Goal: Information Seeking & Learning: Learn about a topic

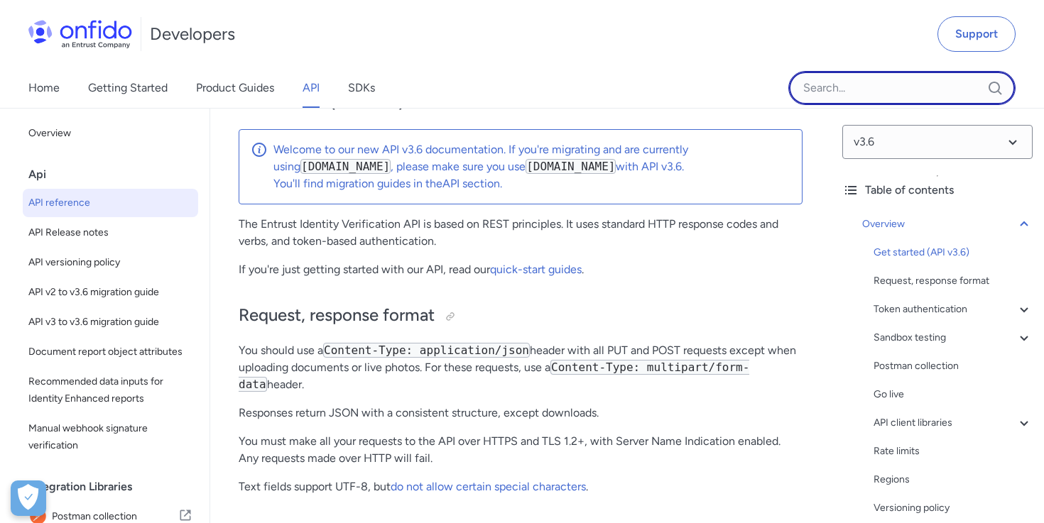
click at [842, 95] on input "Onfido search input field" at bounding box center [901, 88] width 227 height 34
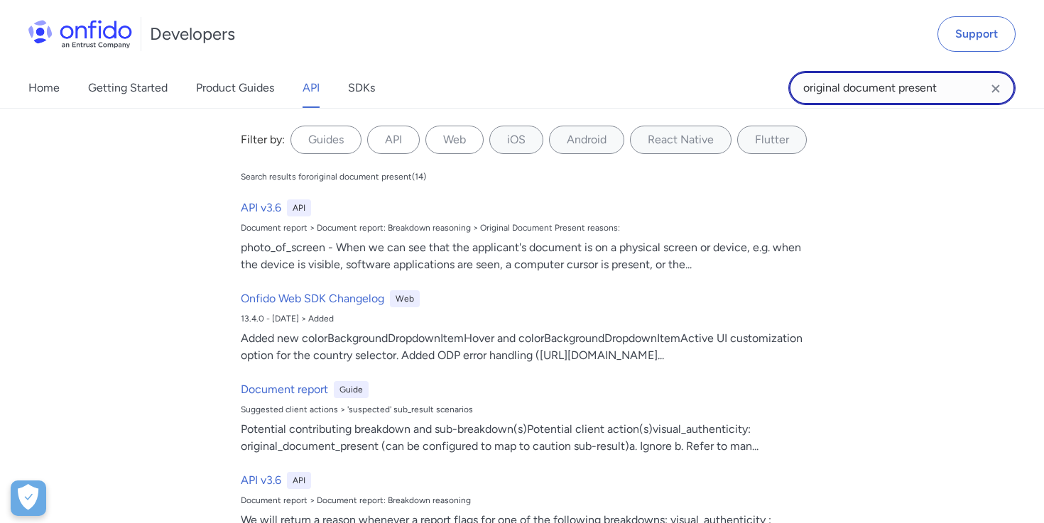
type input "original document present"
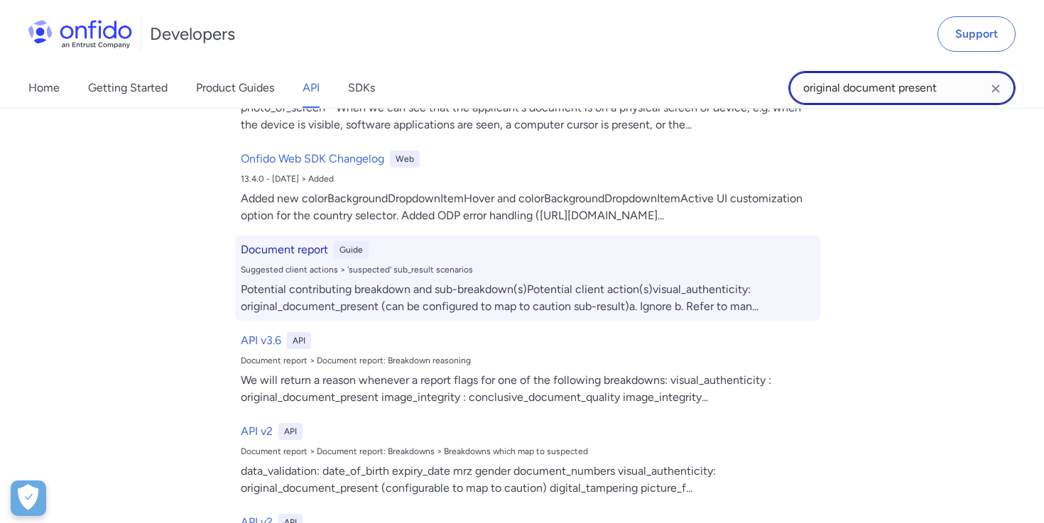
scroll to position [141, 0]
click at [287, 247] on h6 "Document report" at bounding box center [284, 249] width 87 height 17
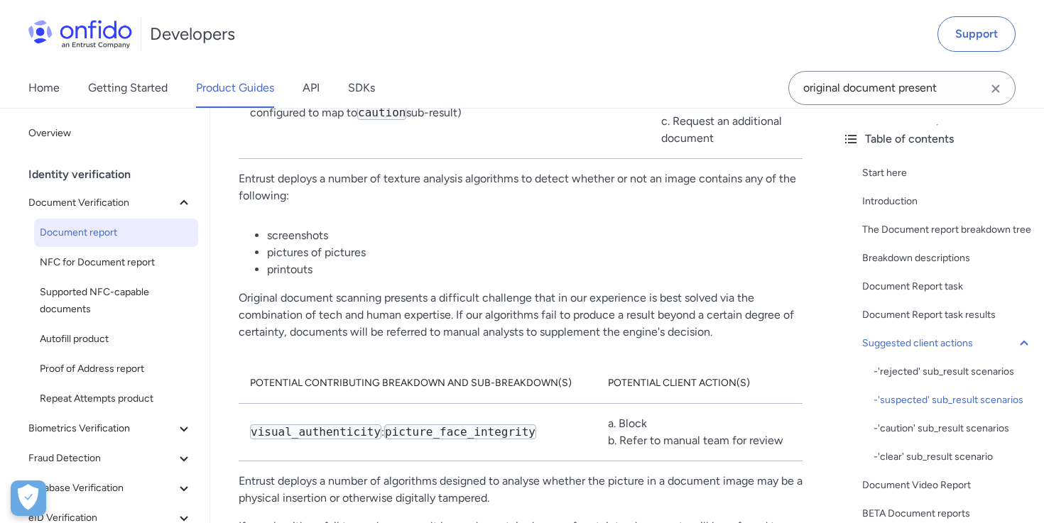
scroll to position [8184, 0]
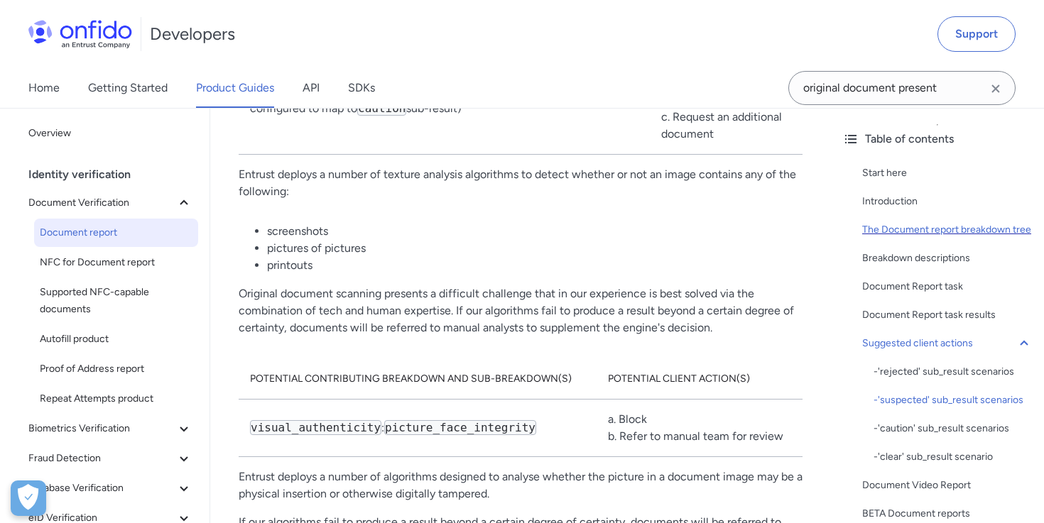
click at [903, 226] on div "The Document report breakdown tree" at bounding box center [947, 230] width 170 height 17
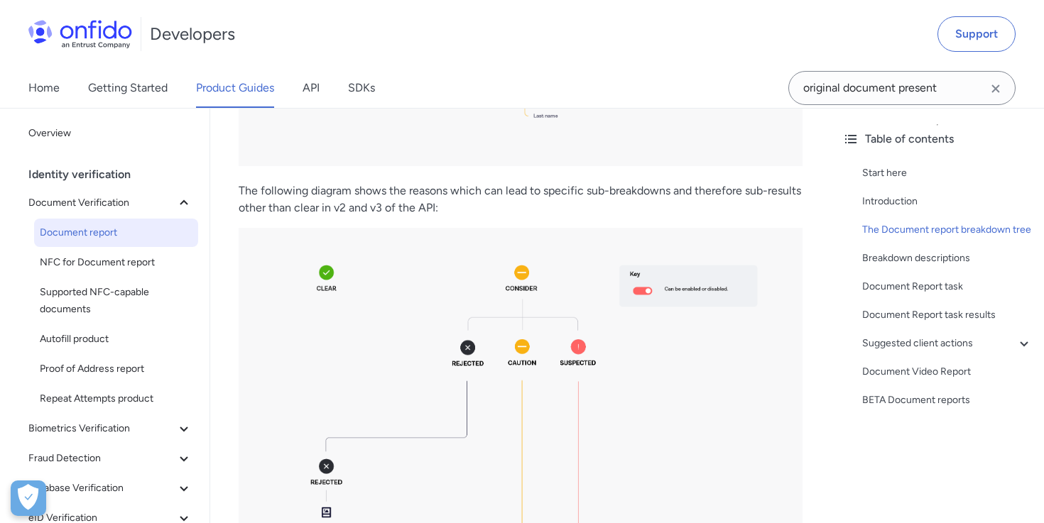
scroll to position [1989, 0]
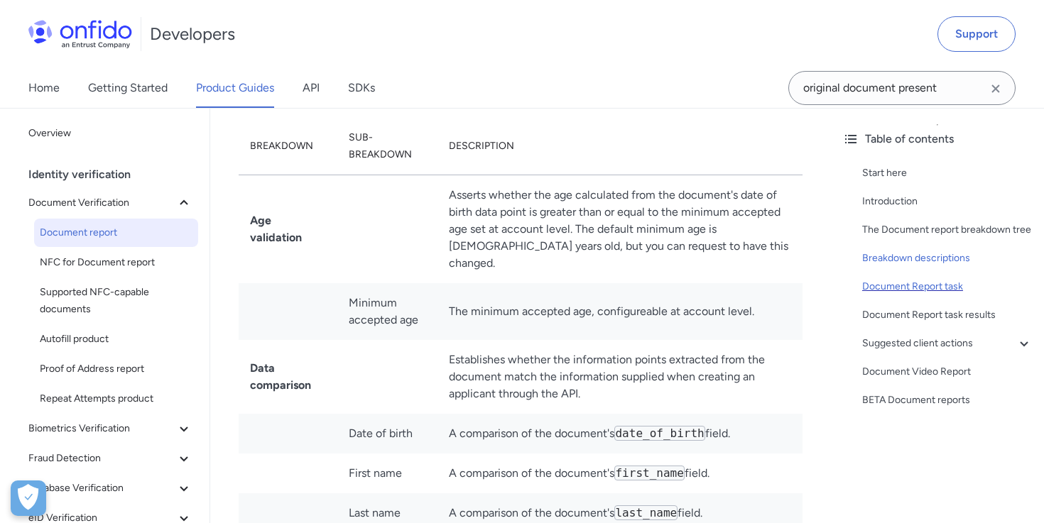
click at [922, 287] on div "Document Report task" at bounding box center [947, 286] width 170 height 17
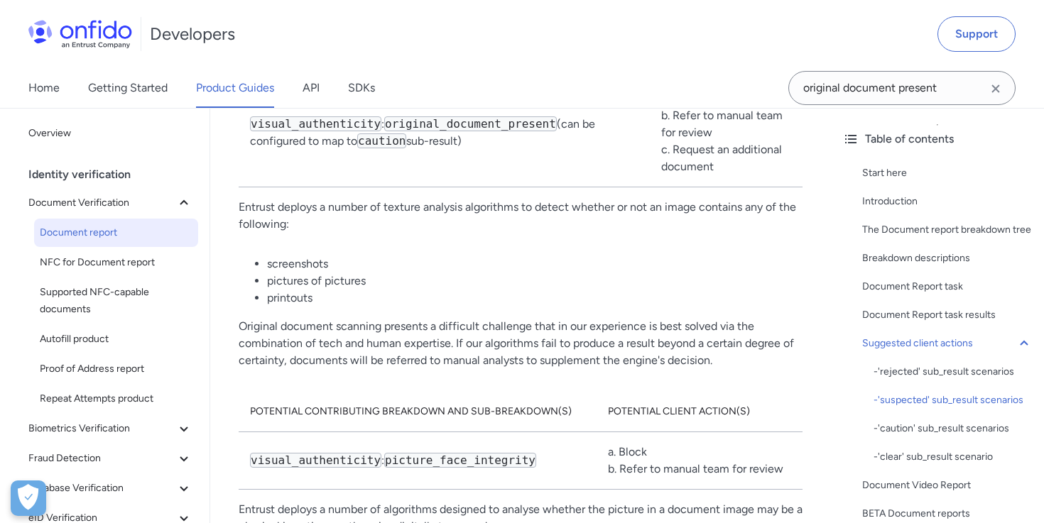
scroll to position [8145, 0]
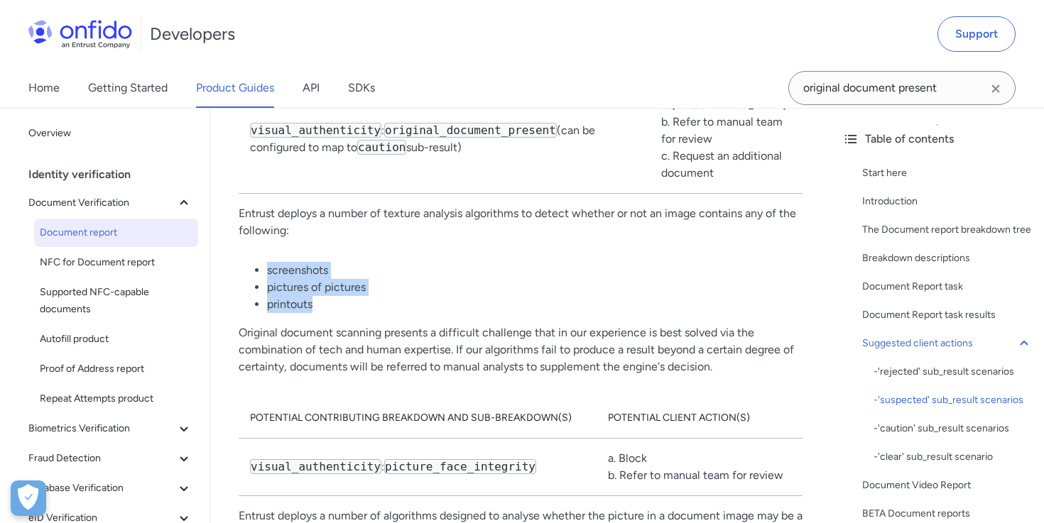
drag, startPoint x: 317, startPoint y: 286, endPoint x: 269, endPoint y: 254, distance: 57.9
click at [269, 262] on ul "screenshots pictures of pictures printouts" at bounding box center [521, 287] width 564 height 51
copy ul "screenshots pictures of pictures printouts"
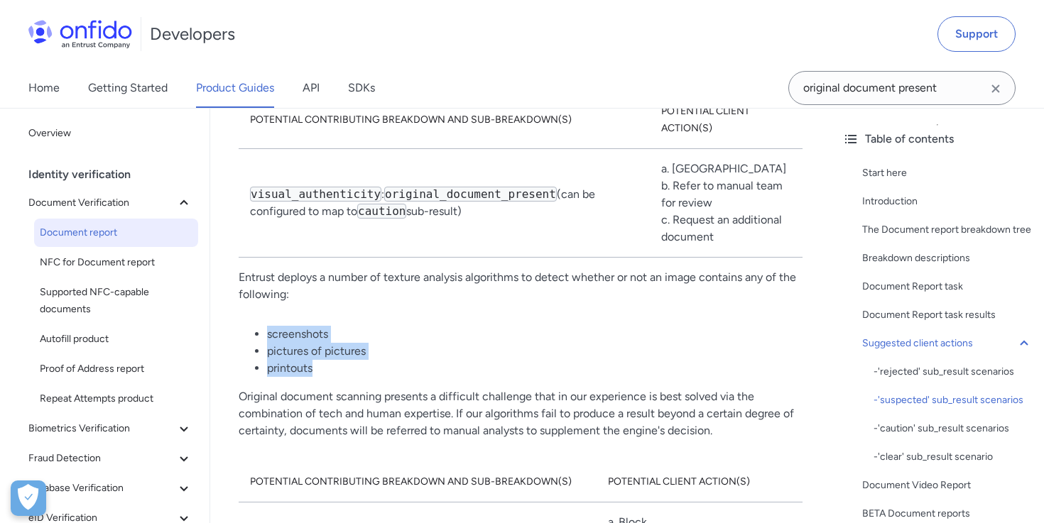
scroll to position [8077, 0]
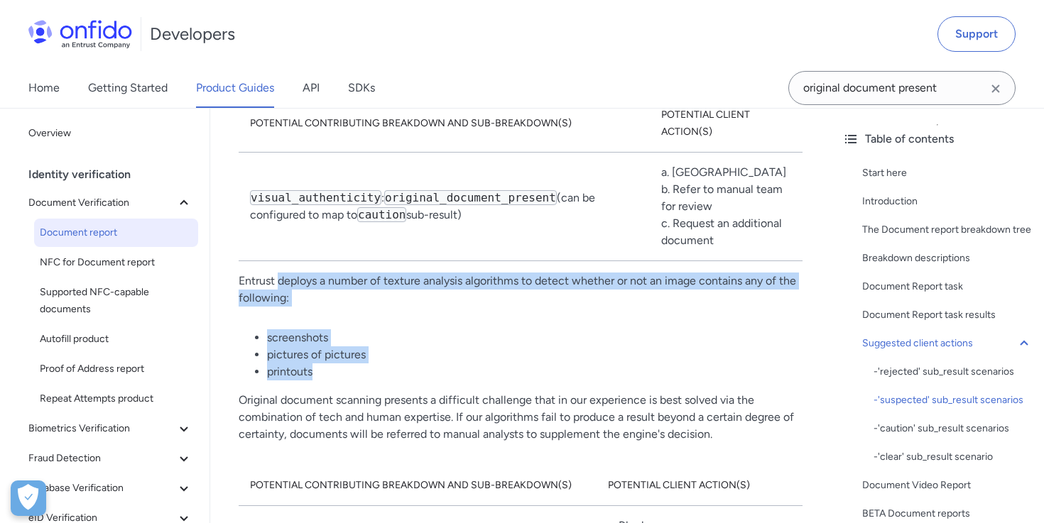
drag, startPoint x: 280, startPoint y: 265, endPoint x: 314, endPoint y: 350, distance: 91.8
copy div "deploys a number of texture analysis algorithms to detect whether or not an ima…"
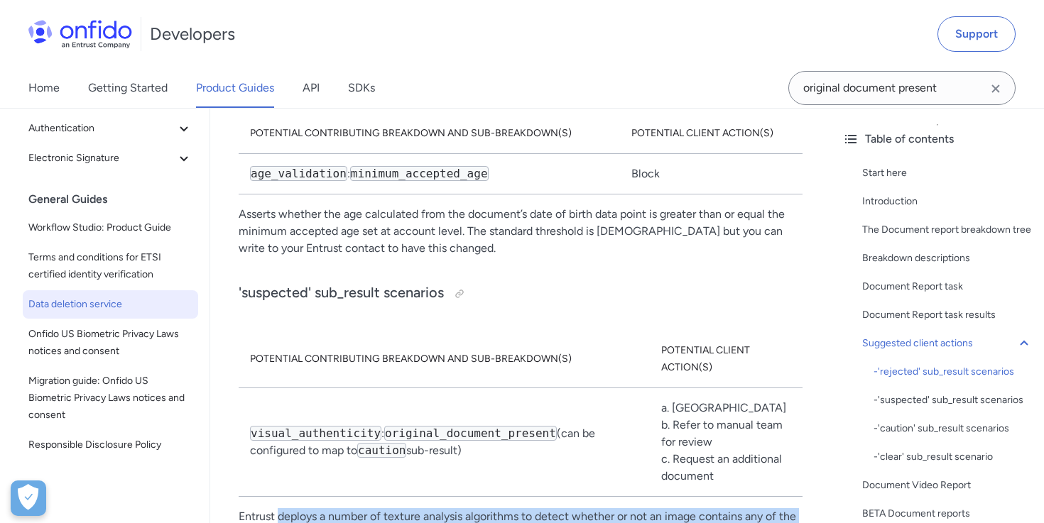
scroll to position [455, 0]
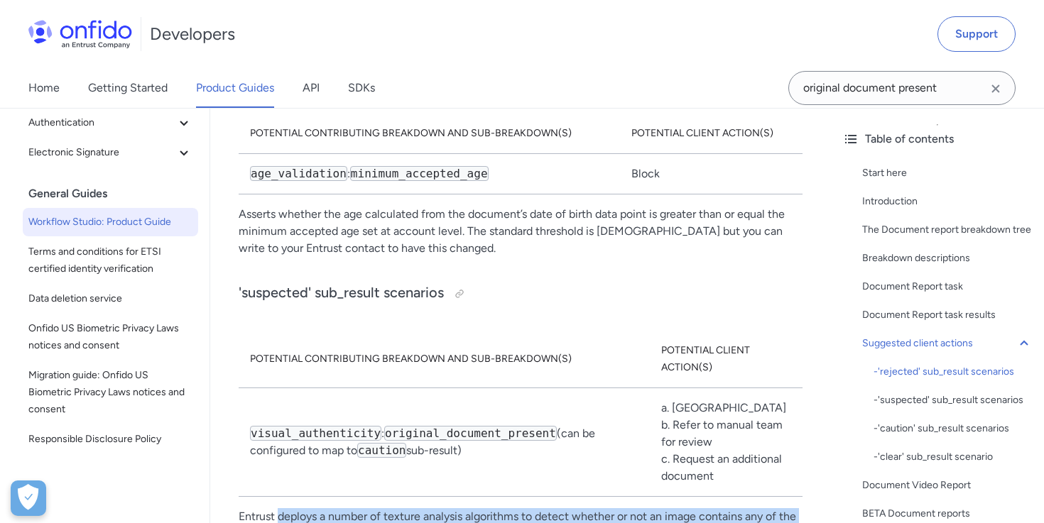
click at [90, 225] on span "Workflow Studio: Product Guide" at bounding box center [110, 222] width 164 height 17
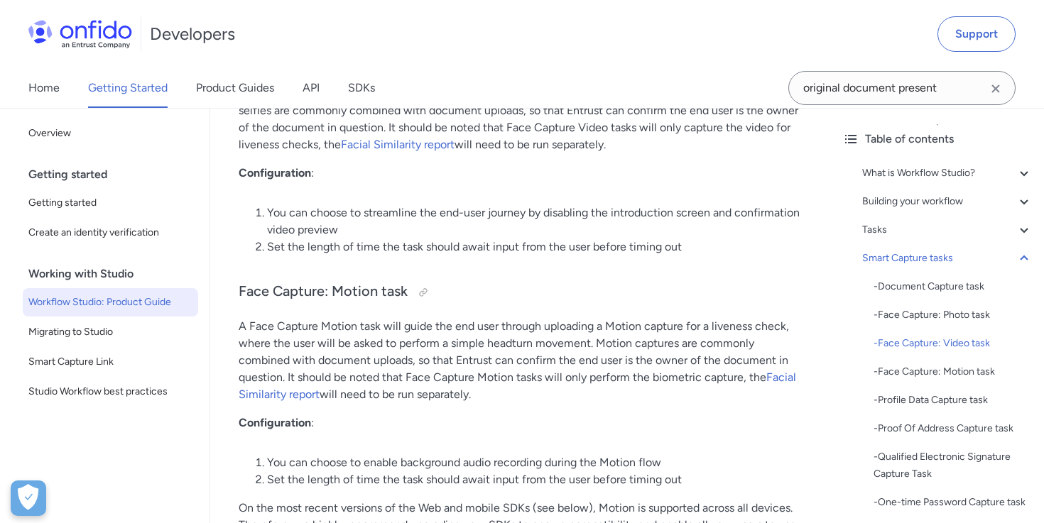
scroll to position [5241, 0]
click at [957, 86] on input "original document present" at bounding box center [901, 88] width 227 height 34
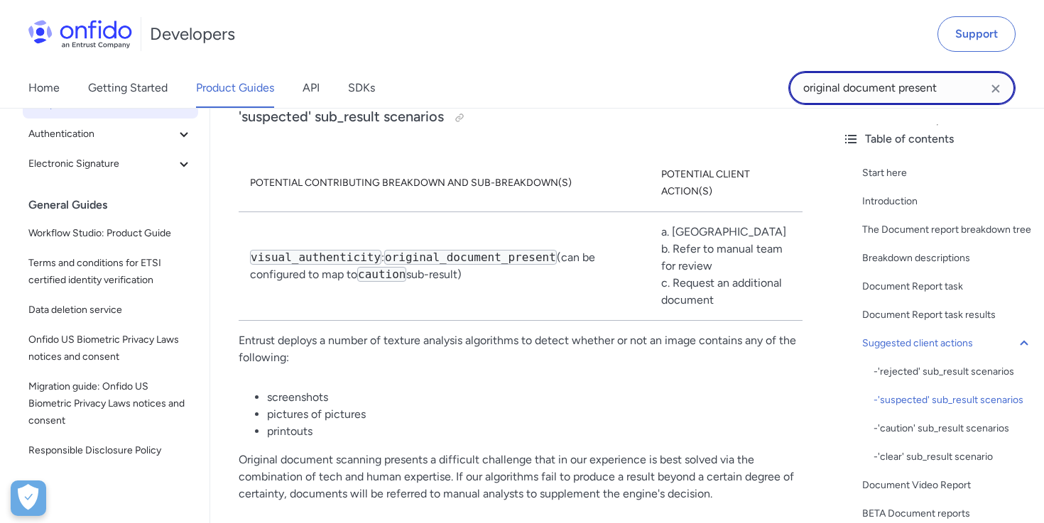
scroll to position [455, 0]
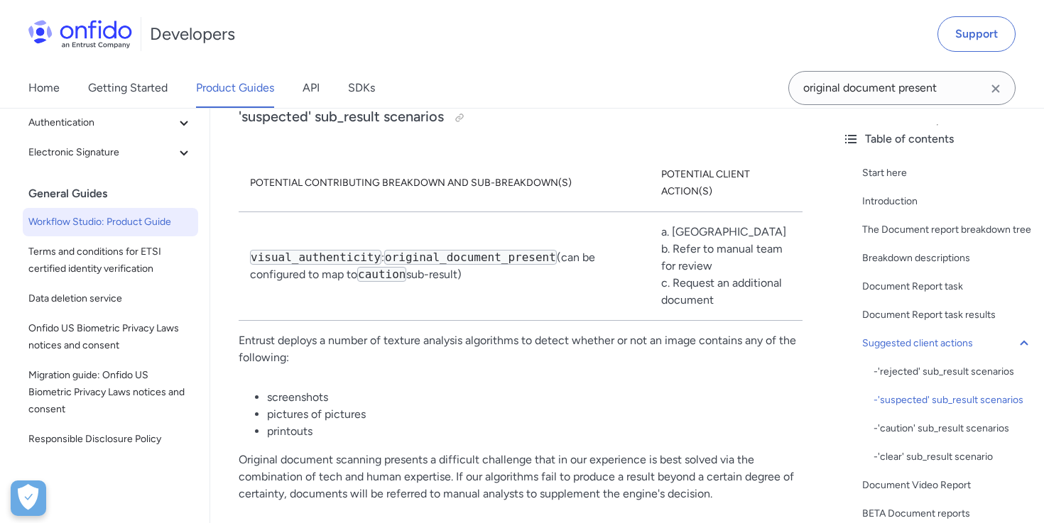
click at [101, 219] on span "Workflow Studio: Product Guide" at bounding box center [110, 222] width 164 height 17
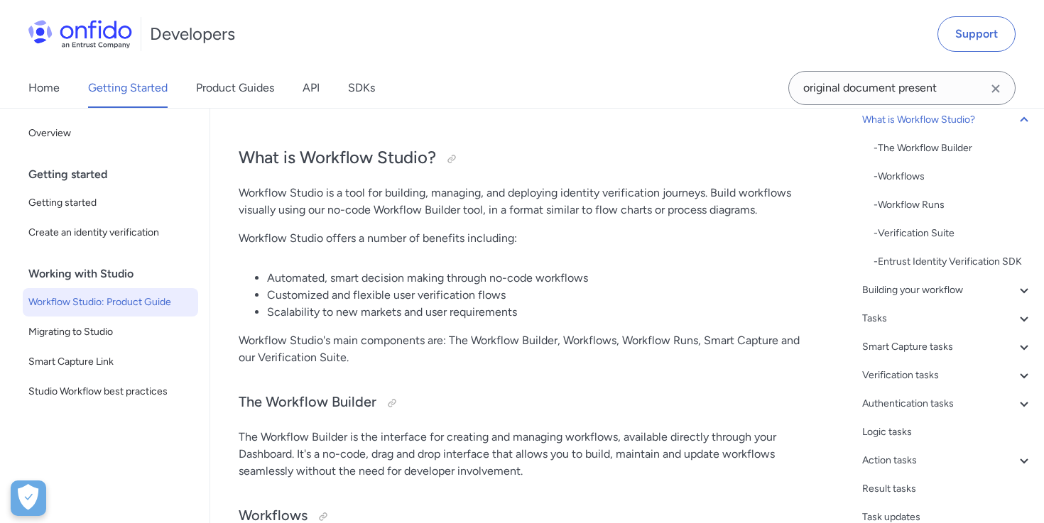
scroll to position [60, 0]
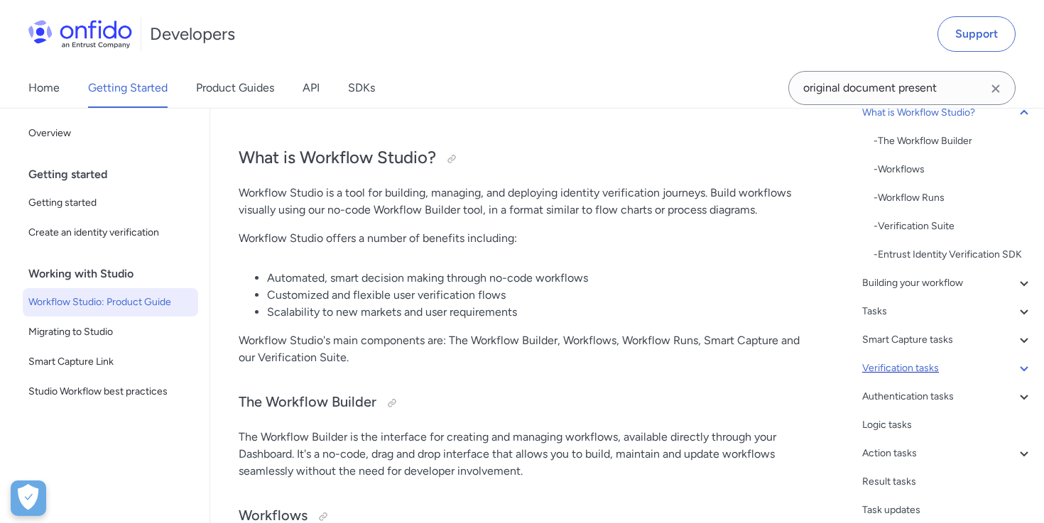
click at [1029, 369] on icon at bounding box center [1023, 368] width 17 height 17
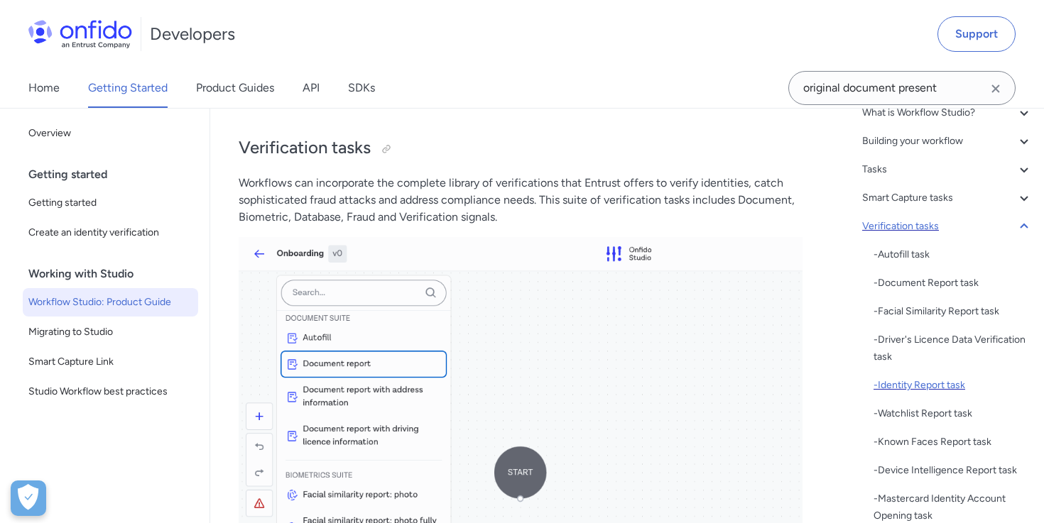
click at [956, 381] on div "- Identity Report task" at bounding box center [952, 385] width 159 height 17
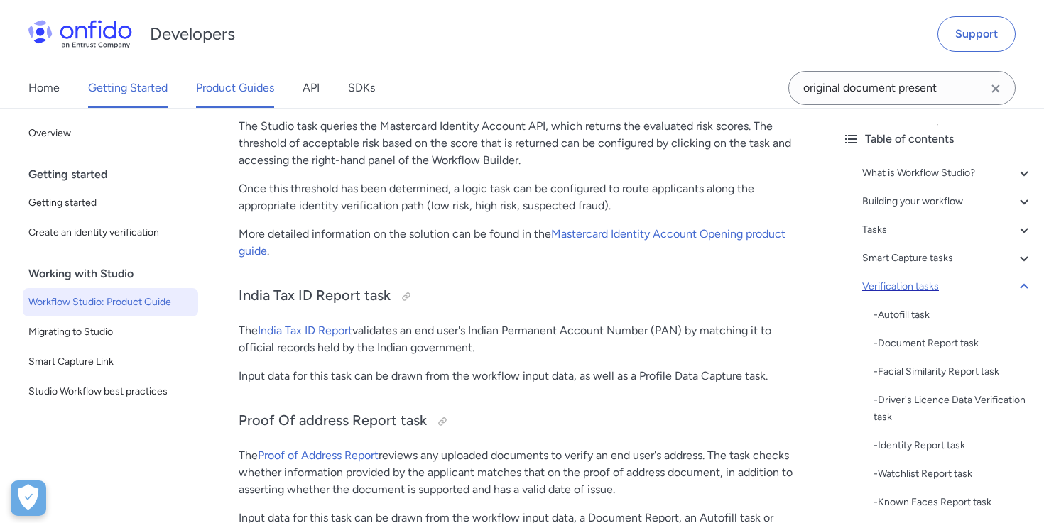
click at [230, 94] on link "Product Guides" at bounding box center [235, 88] width 78 height 40
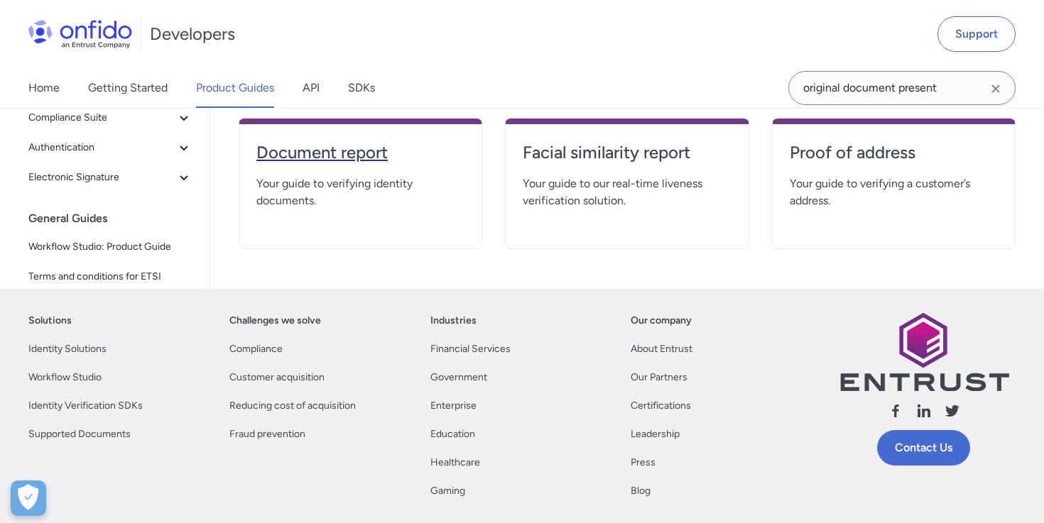
scroll to position [354, 0]
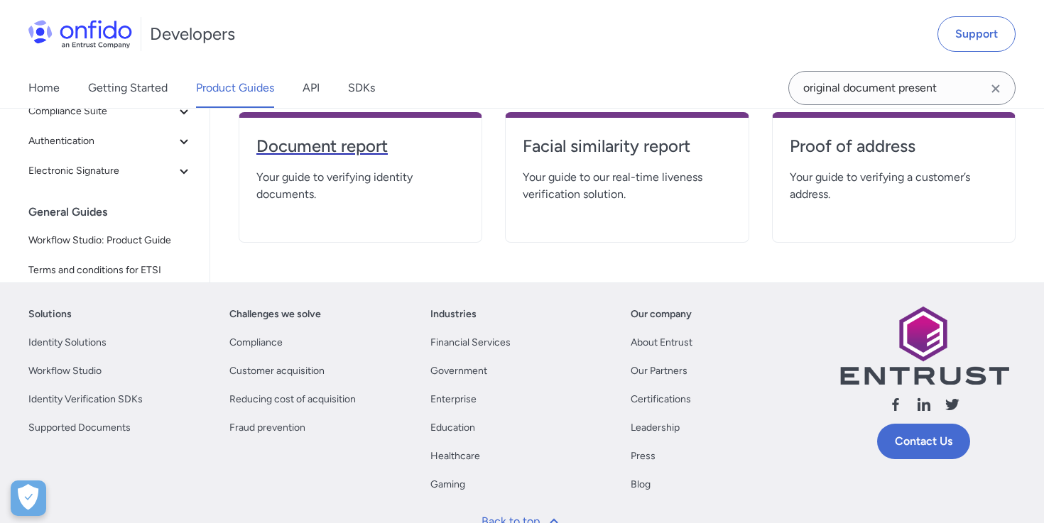
click at [342, 146] on h4 "Document report" at bounding box center [360, 146] width 208 height 23
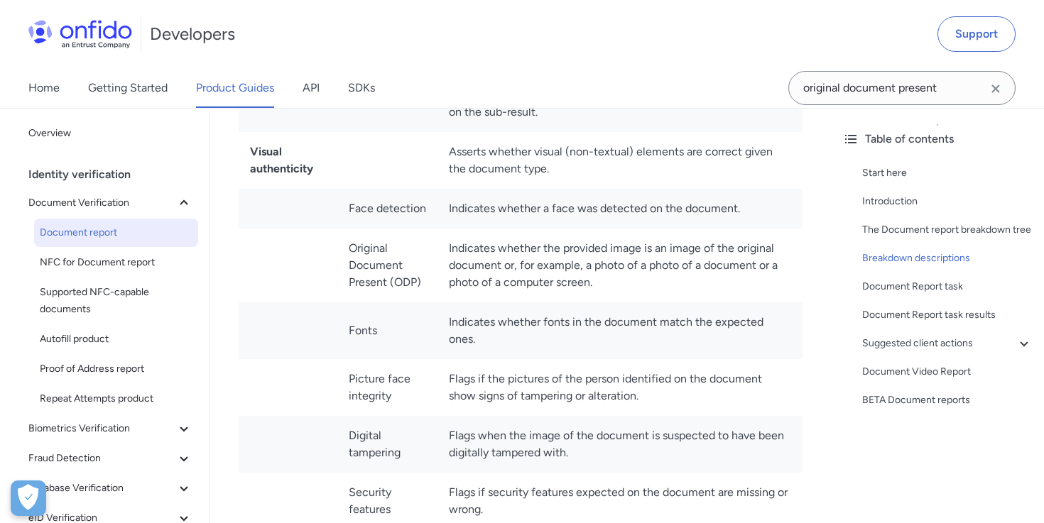
scroll to position [5227, 0]
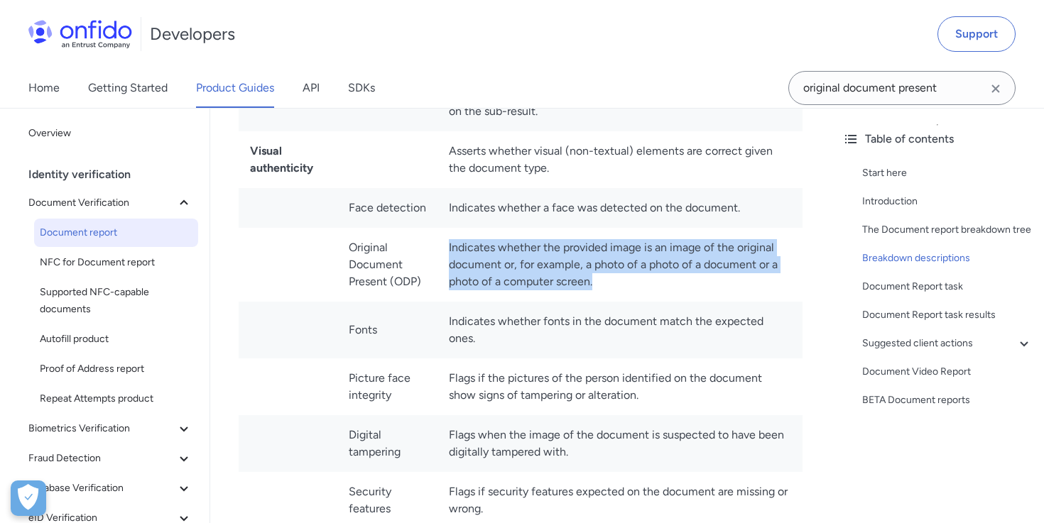
drag, startPoint x: 606, startPoint y: 266, endPoint x: 451, endPoint y: 231, distance: 158.8
click at [451, 231] on td "Indicates whether the provided image is an image of the original document or, f…" at bounding box center [619, 265] width 365 height 74
copy td "Indicates whether the provided image is an image of the original document or, f…"
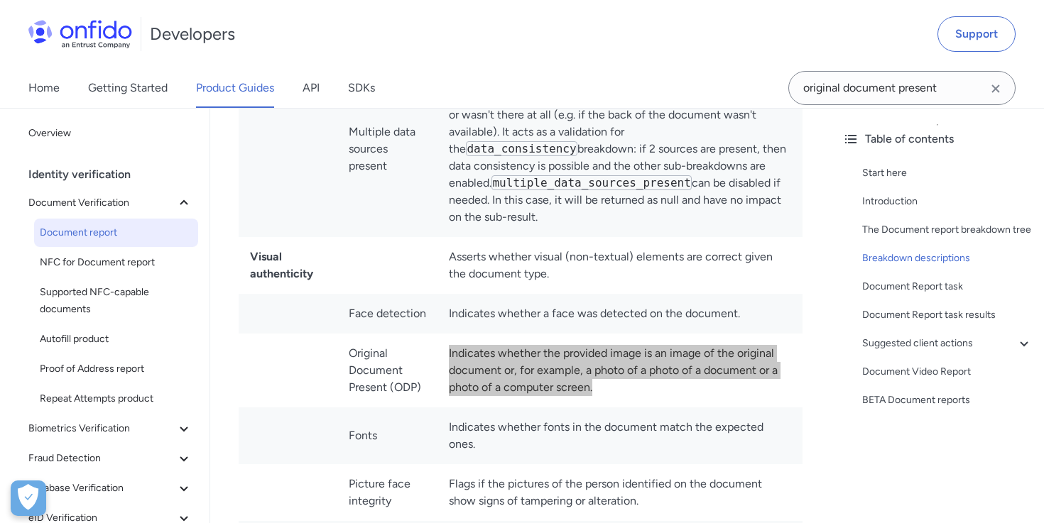
scroll to position [5126, 0]
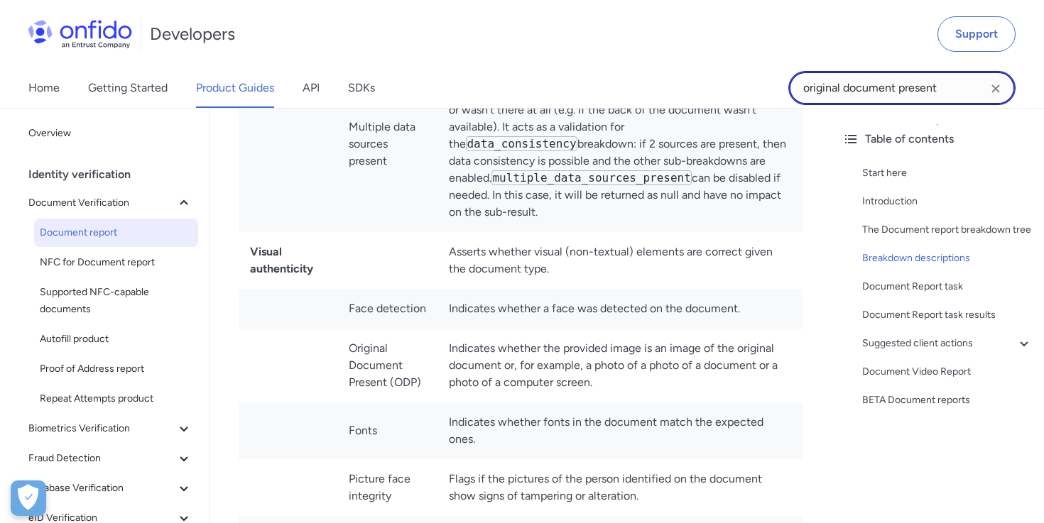
click at [956, 89] on input "original document present" at bounding box center [901, 88] width 227 height 34
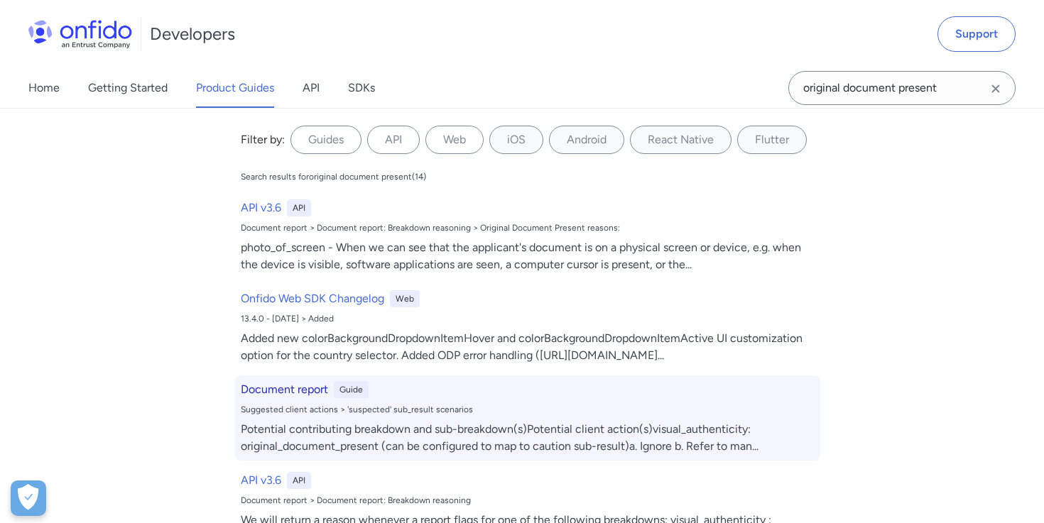
click at [285, 395] on h6 "Document report" at bounding box center [284, 389] width 87 height 17
click at [304, 390] on h6 "Document report" at bounding box center [284, 389] width 87 height 17
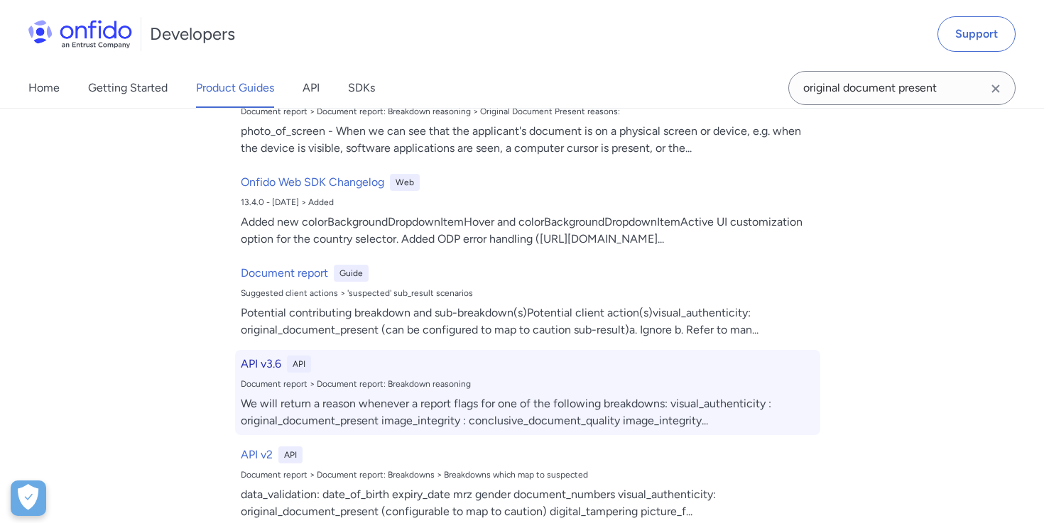
scroll to position [117, 0]
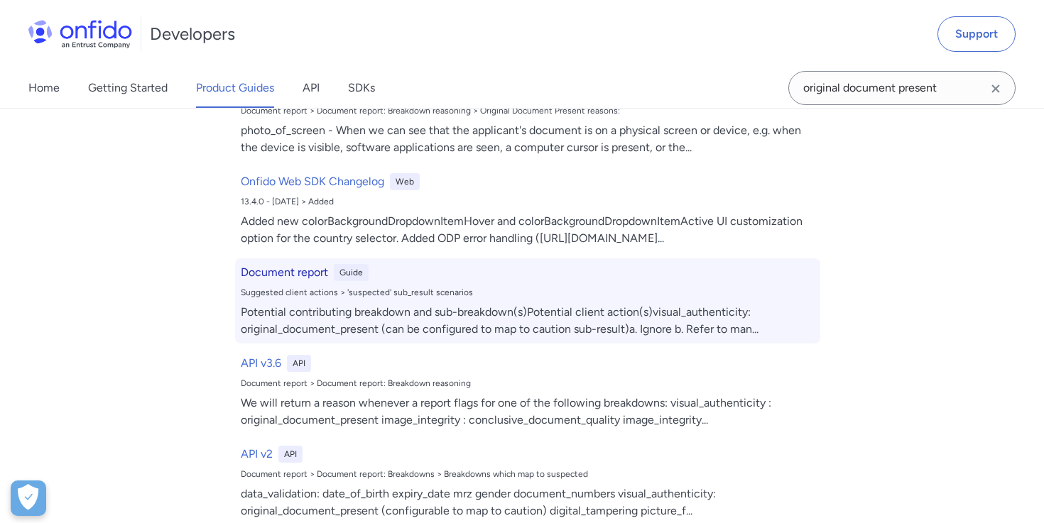
click at [469, 310] on div "Potential contributing breakdown and sub-breakdown(s)Potential client action(s)…" at bounding box center [528, 321] width 574 height 34
click at [378, 313] on div "Potential contributing breakdown and sub-breakdown(s)Potential client action(s)…" at bounding box center [528, 321] width 574 height 34
drag, startPoint x: 283, startPoint y: 305, endPoint x: 257, endPoint y: 302, distance: 25.7
click at [282, 305] on div "Potential contributing breakdown and sub-breakdown(s)Potential client action(s)…" at bounding box center [528, 321] width 574 height 34
drag, startPoint x: 251, startPoint y: 302, endPoint x: 275, endPoint y: 263, distance: 46.2
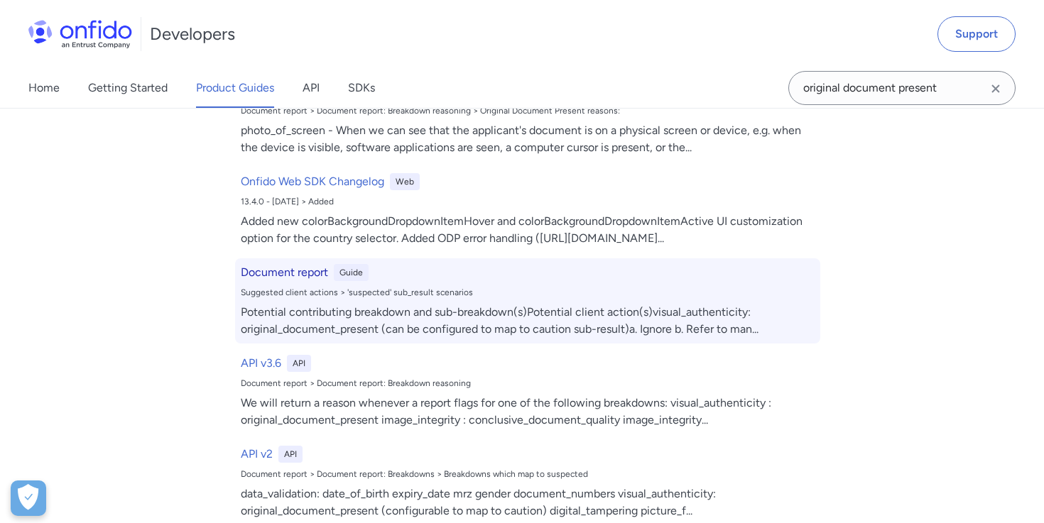
click at [251, 302] on div "Document report Guide Suggested client actions > 'suspected' sub_result scenari…" at bounding box center [527, 300] width 585 height 85
click at [275, 263] on div "Document report Guide Suggested client actions > 'suspected' sub_result scenari…" at bounding box center [527, 300] width 585 height 85
click at [267, 268] on h6 "Document report" at bounding box center [284, 272] width 87 height 17
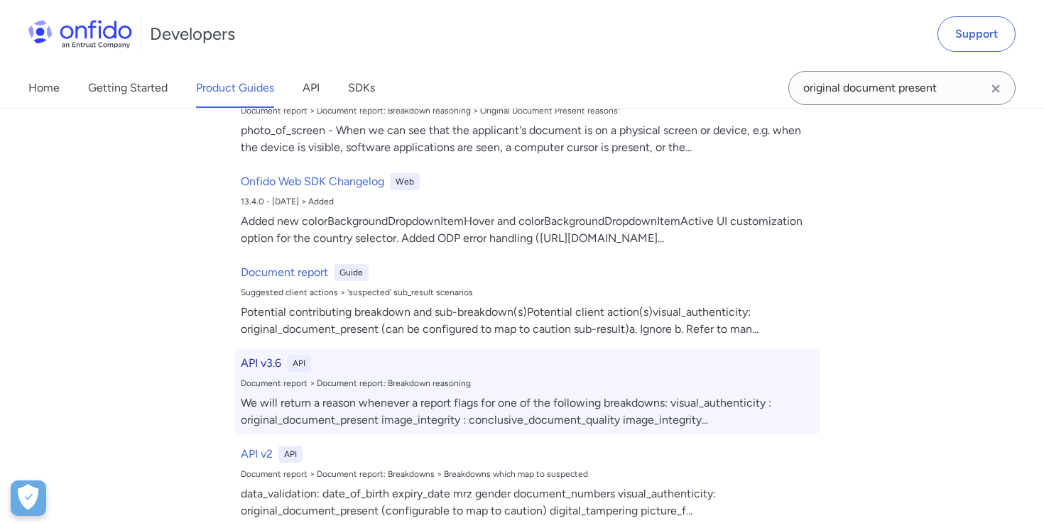
click at [269, 362] on h6 "API v3.6" at bounding box center [261, 363] width 40 height 17
select select "http"
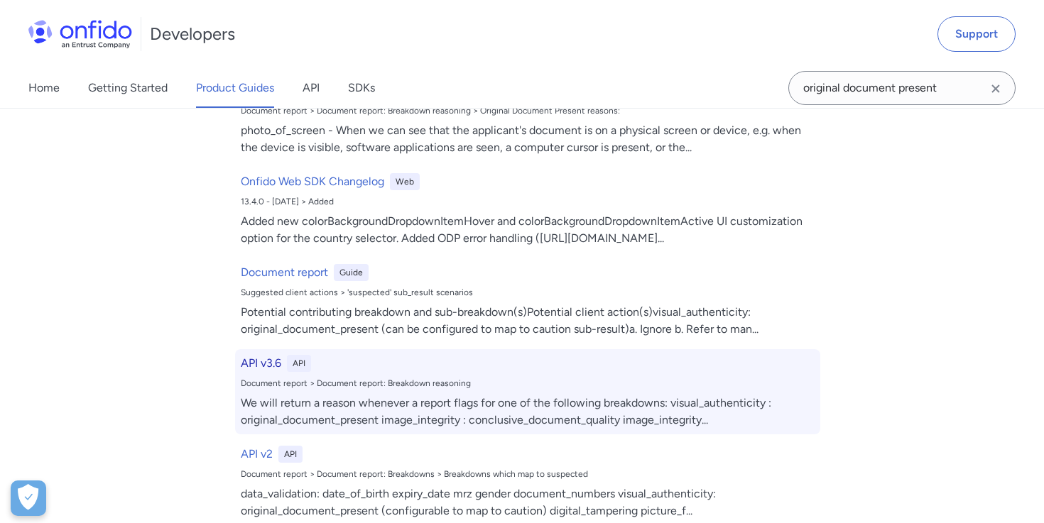
select select "http"
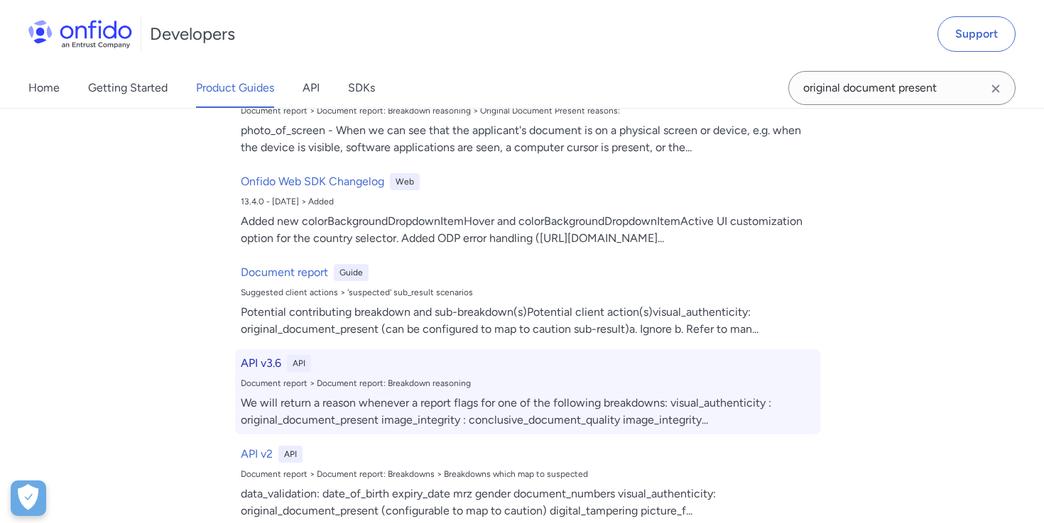
select select "http"
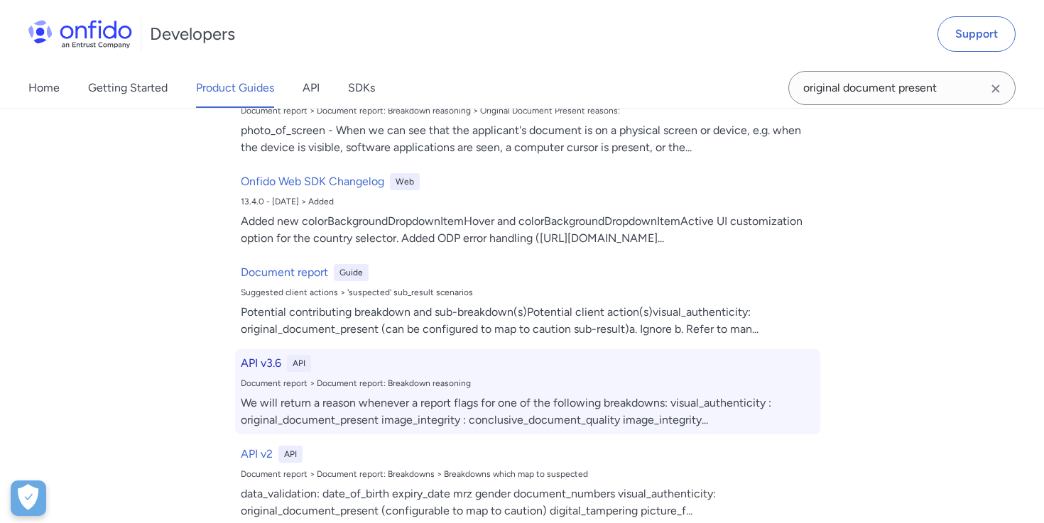
select select "http"
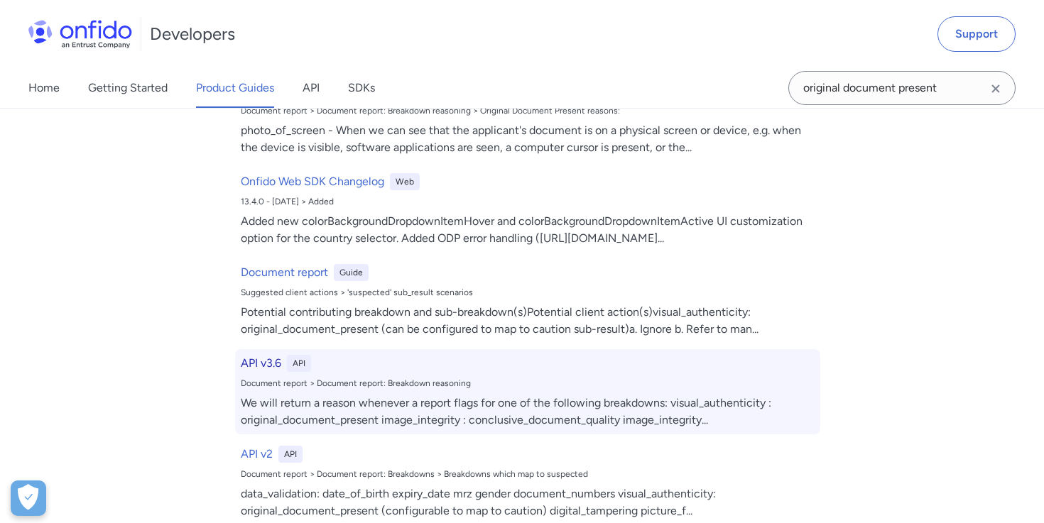
select select "http"
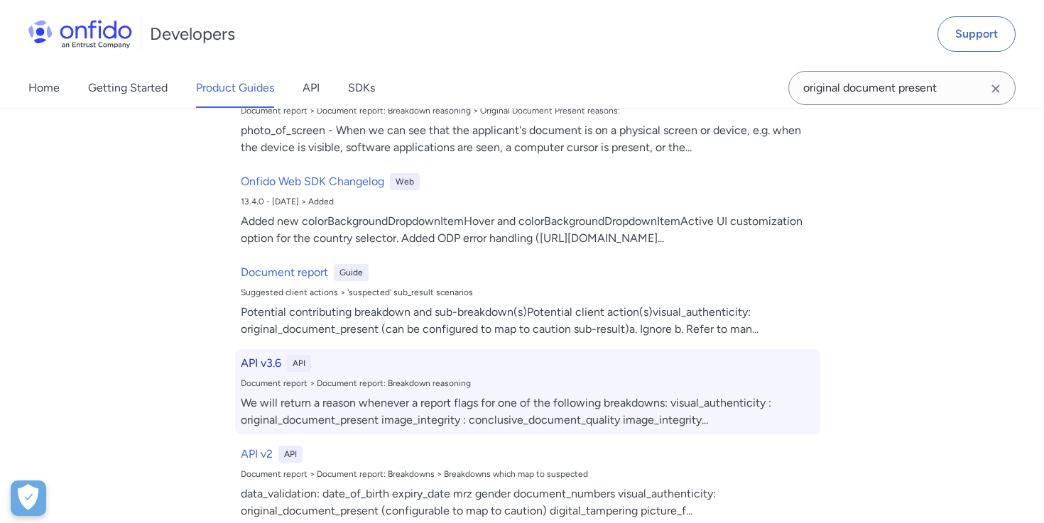
select select "http"
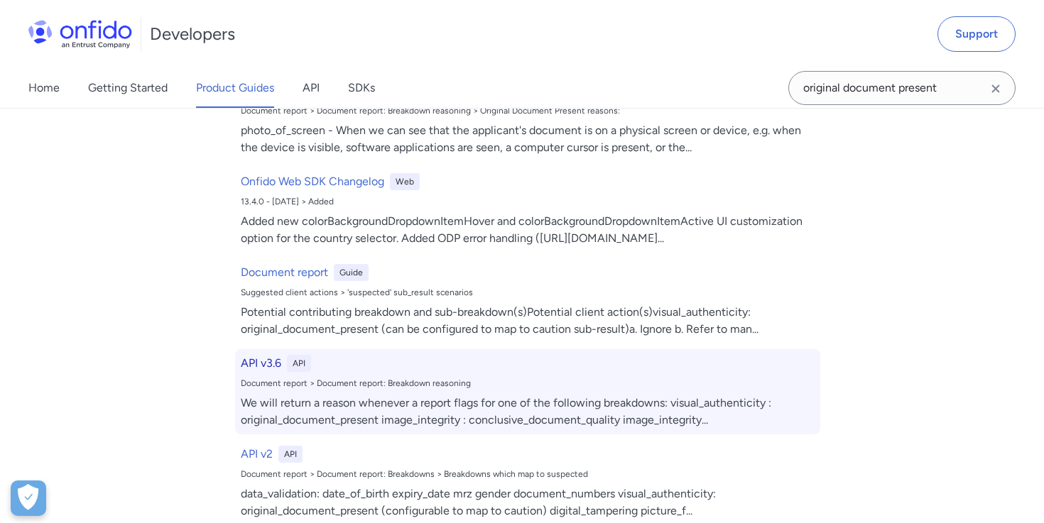
select select "http"
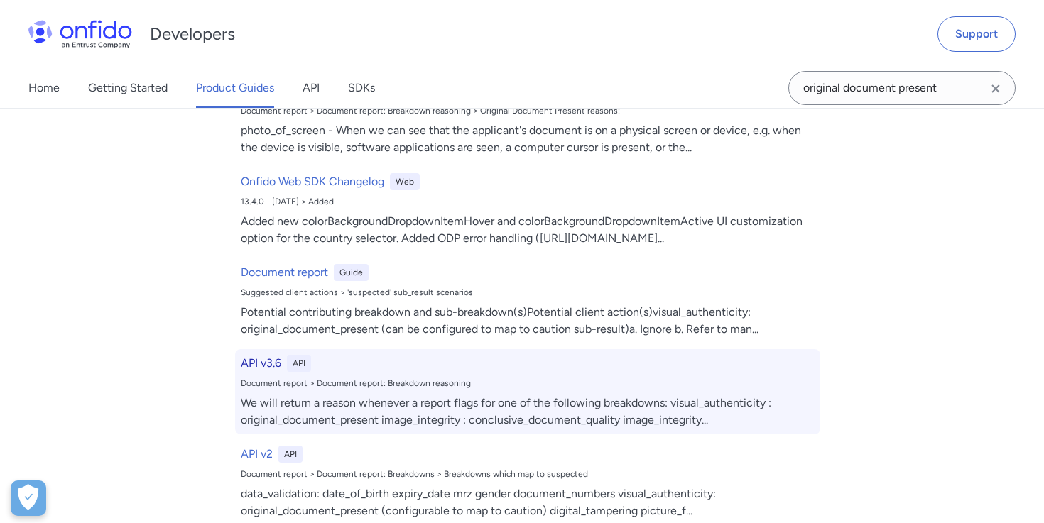
select select "http"
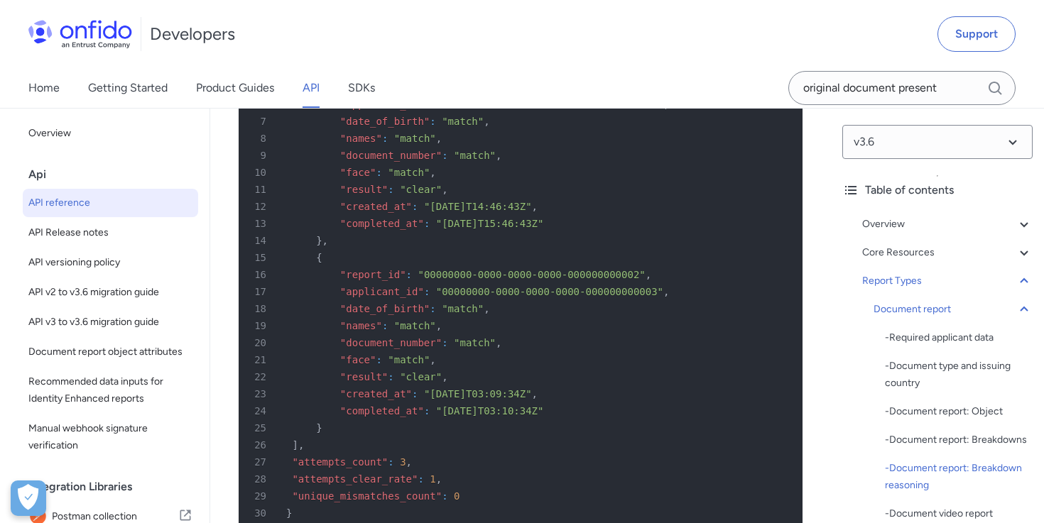
scroll to position [69323, 0]
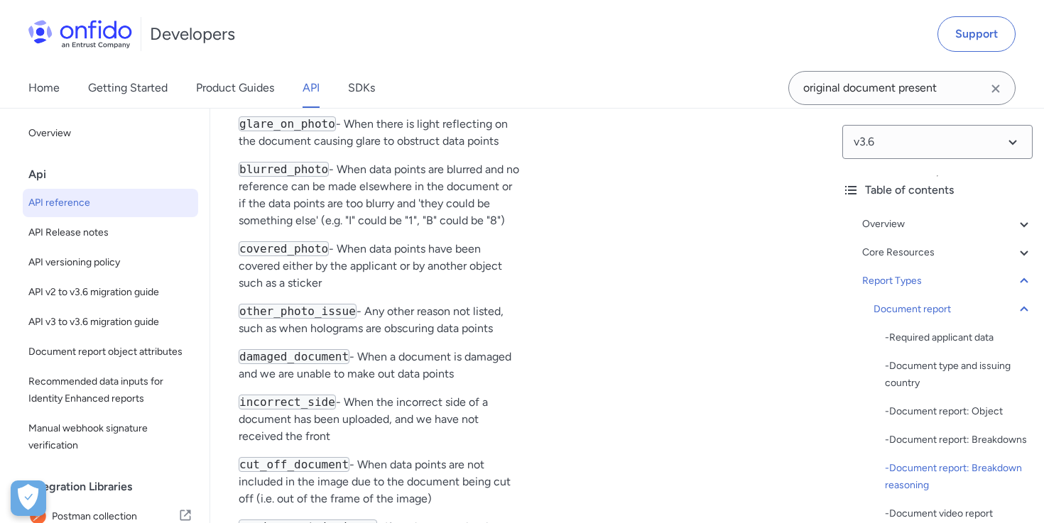
scroll to position [7954, 0]
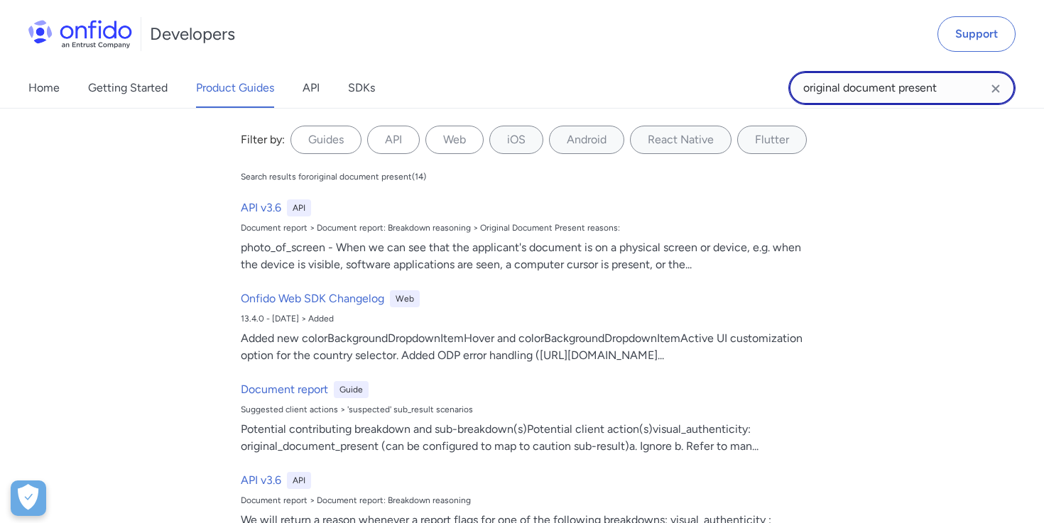
click at [940, 88] on input "original document present" at bounding box center [901, 88] width 227 height 34
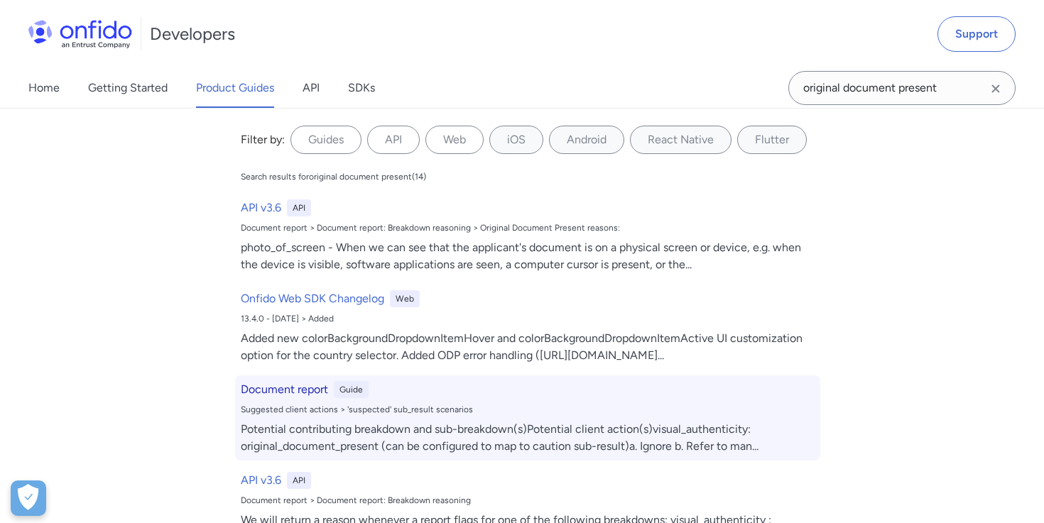
click at [333, 394] on div "Document report Guide" at bounding box center [528, 389] width 574 height 17
click at [353, 393] on div "Guide" at bounding box center [351, 389] width 35 height 17
